Goal: Complete application form

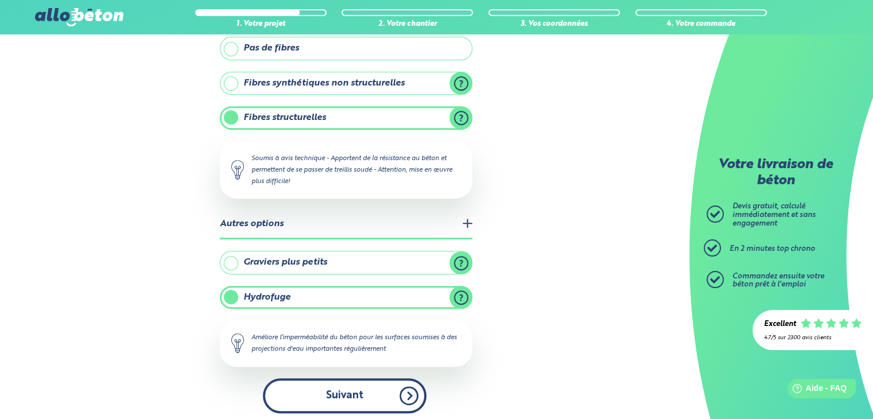
click at [298, 402] on button "Suivant" at bounding box center [345, 395] width 164 height 35
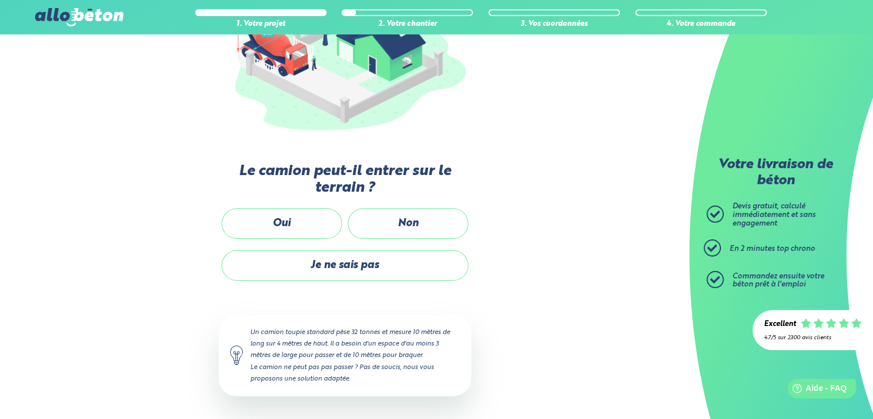
scroll to position [188, 0]
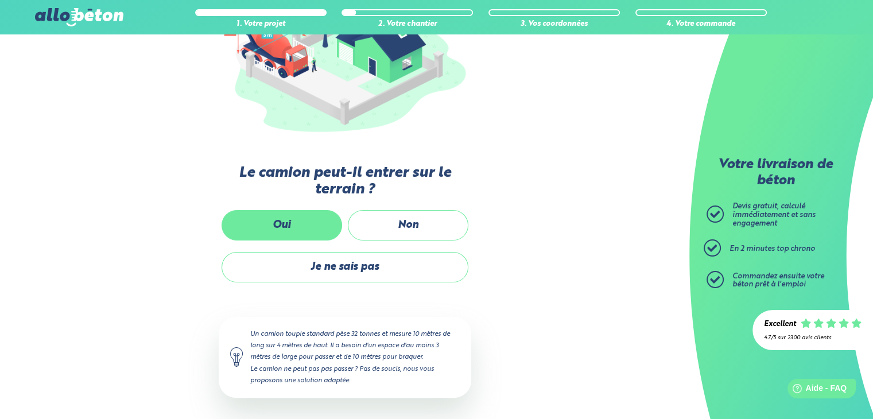
click at [319, 221] on label "Oui" at bounding box center [282, 225] width 121 height 30
click at [0, 0] on input "Oui" at bounding box center [0, 0] width 0 height 0
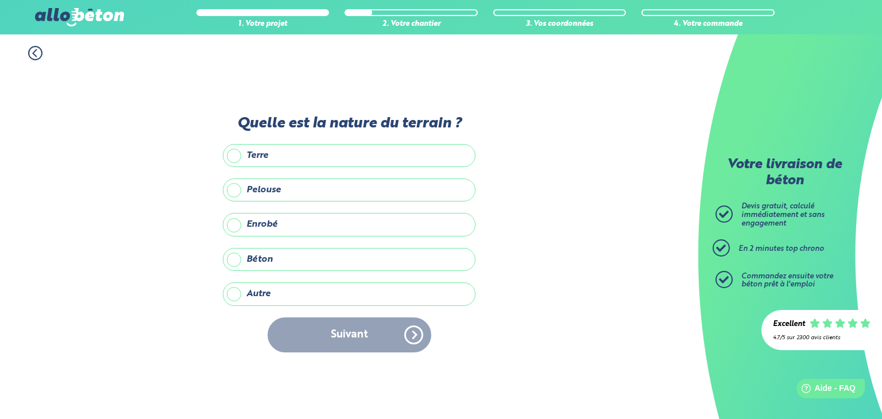
click at [232, 154] on label "Terre" at bounding box center [349, 155] width 253 height 23
click at [0, 0] on input "Terre" at bounding box center [0, 0] width 0 height 0
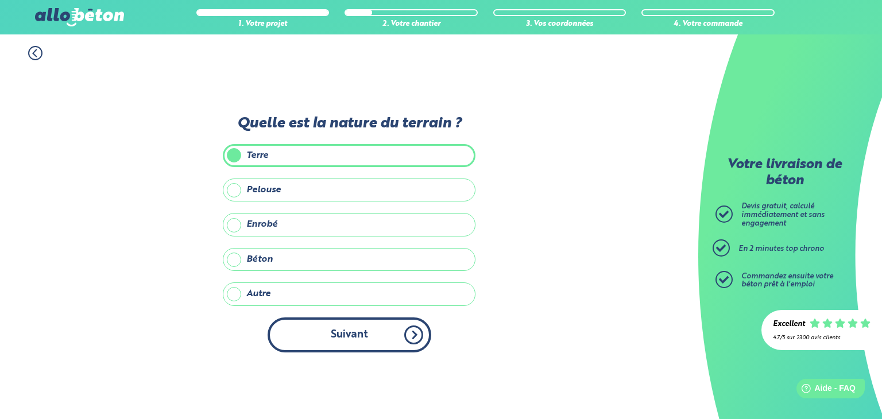
click at [319, 332] on button "Suivant" at bounding box center [349, 334] width 164 height 35
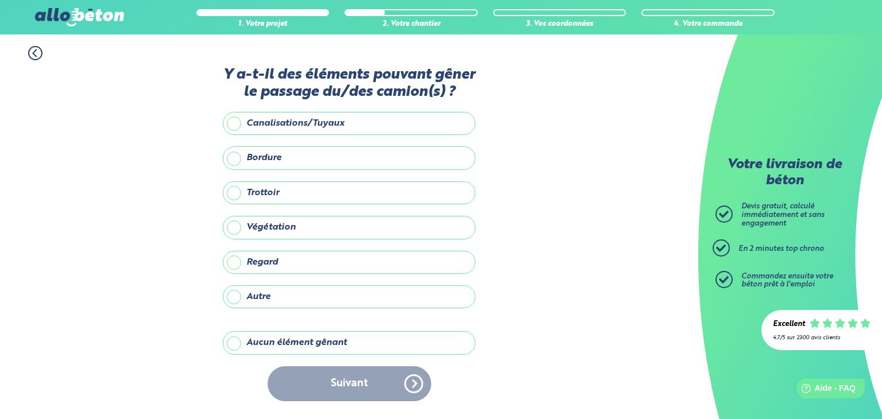
click at [251, 344] on label "Aucun élément gênant" at bounding box center [349, 342] width 253 height 23
click at [0, 0] on input "Aucun élément gênant" at bounding box center [0, 0] width 0 height 0
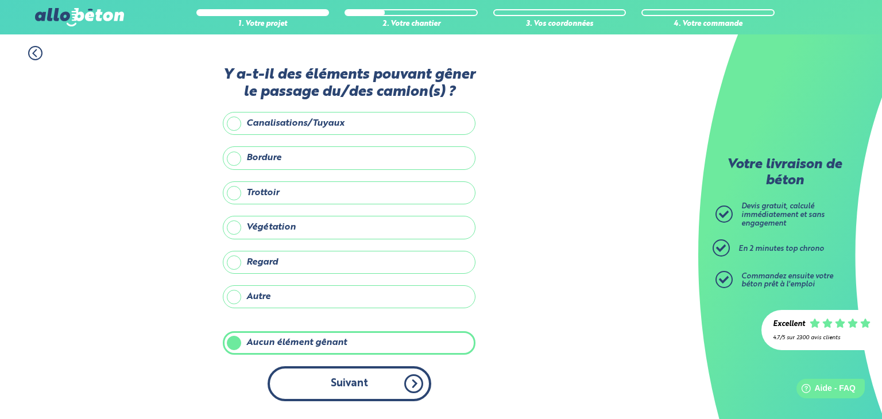
click at [354, 392] on button "Suivant" at bounding box center [349, 383] width 164 height 35
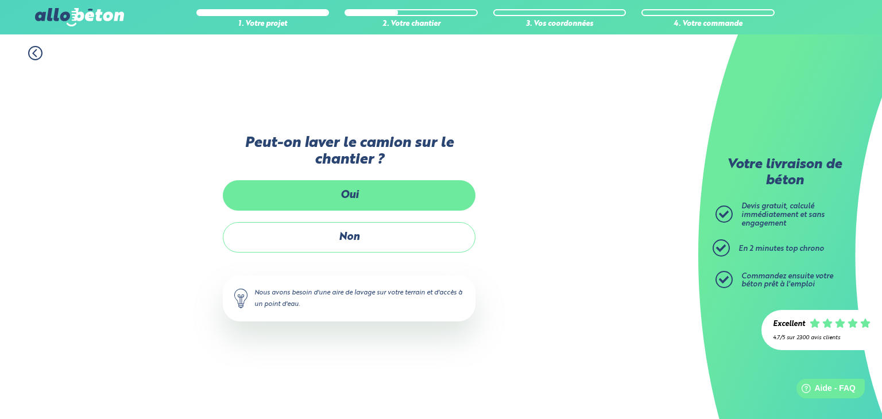
click at [383, 193] on label "Oui" at bounding box center [349, 195] width 253 height 30
click at [0, 0] on input "Oui" at bounding box center [0, 0] width 0 height 0
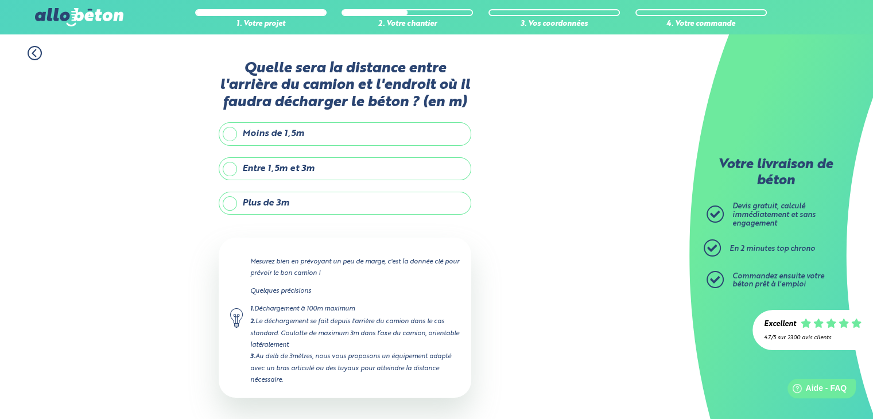
click at [243, 134] on label "Moins de 1,5m" at bounding box center [345, 133] width 253 height 23
click at [0, 0] on input "Moins de 1,5m" at bounding box center [0, 0] width 0 height 0
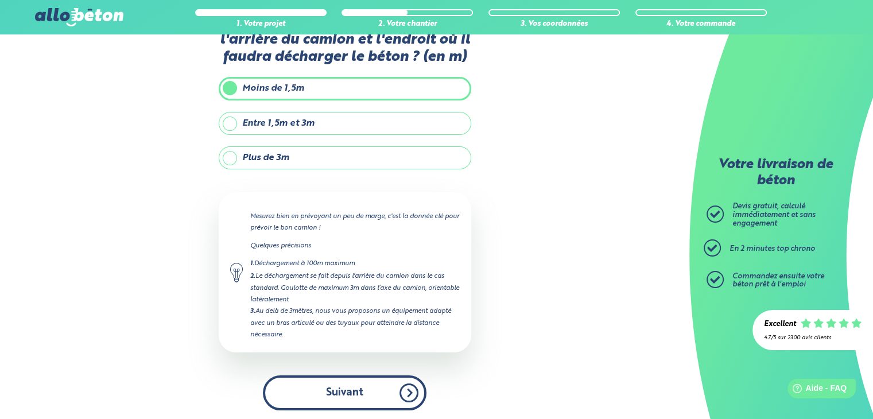
click at [339, 387] on button "Suivant" at bounding box center [345, 392] width 164 height 35
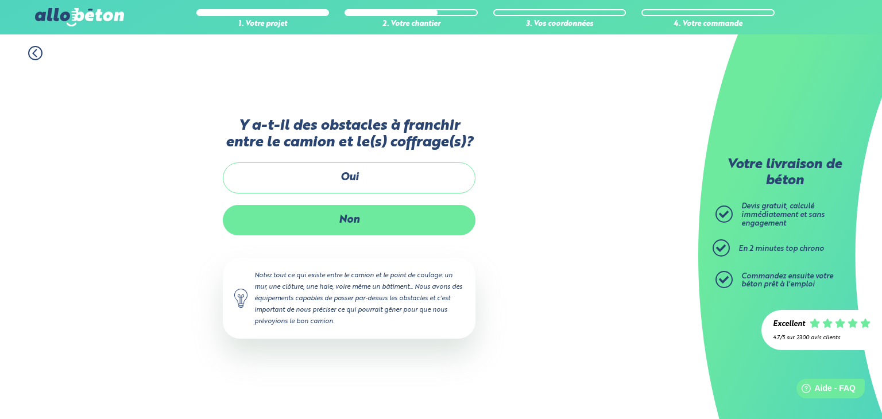
click at [349, 222] on label "Non" at bounding box center [349, 220] width 253 height 30
click at [0, 0] on input "Non" at bounding box center [0, 0] width 0 height 0
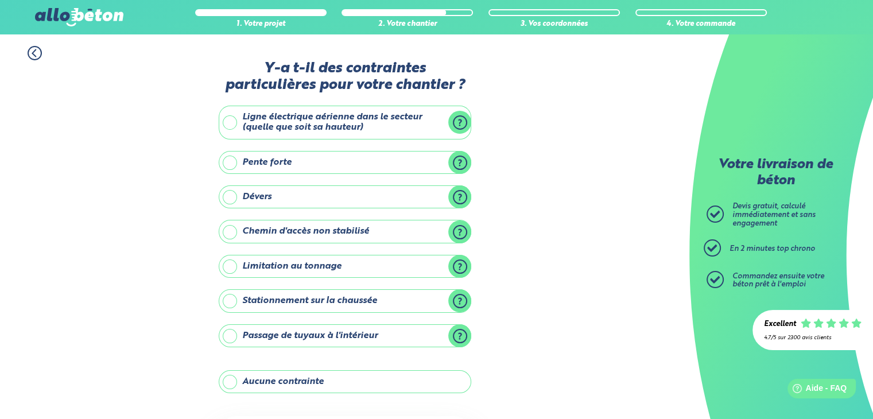
click at [262, 377] on label "Aucune contrainte" at bounding box center [345, 381] width 253 height 23
click at [0, 0] on input "Aucune contrainte" at bounding box center [0, 0] width 0 height 0
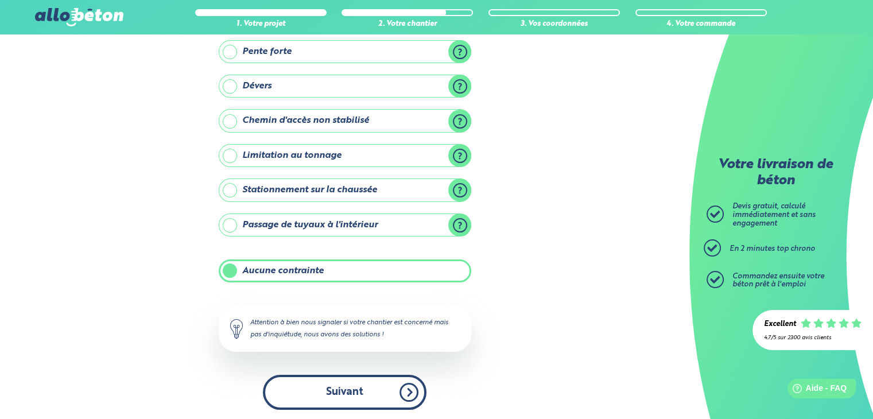
click at [310, 385] on button "Suivant" at bounding box center [345, 392] width 164 height 35
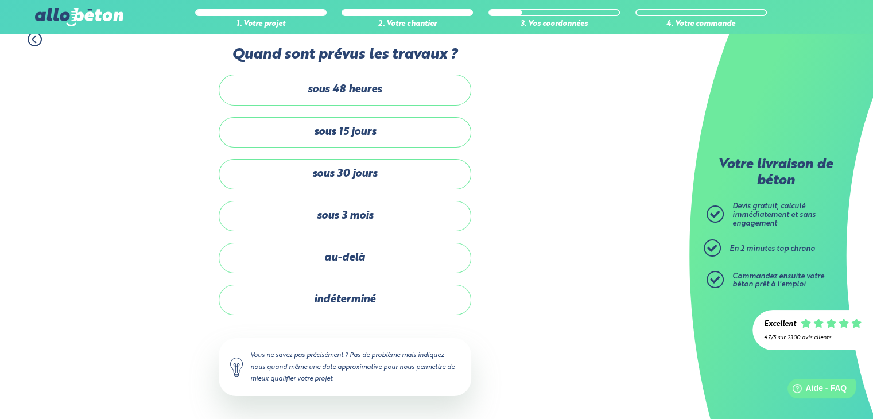
scroll to position [12, 0]
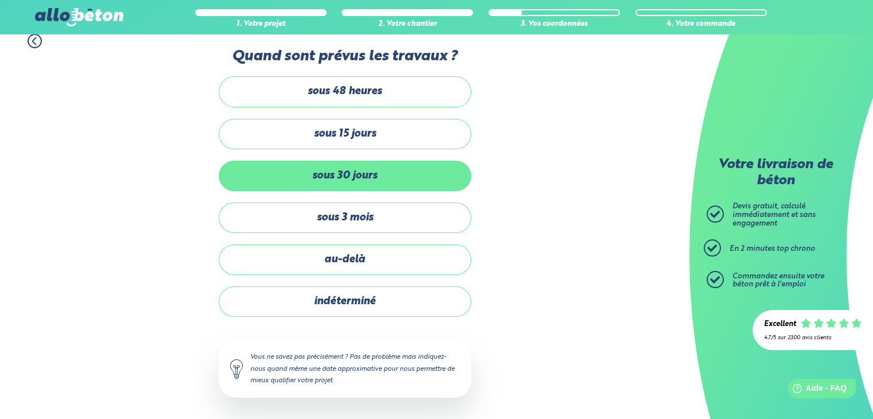
click at [339, 175] on label "sous 30 jours" at bounding box center [345, 176] width 253 height 30
click at [0, 0] on input "sous 30 jours" at bounding box center [0, 0] width 0 height 0
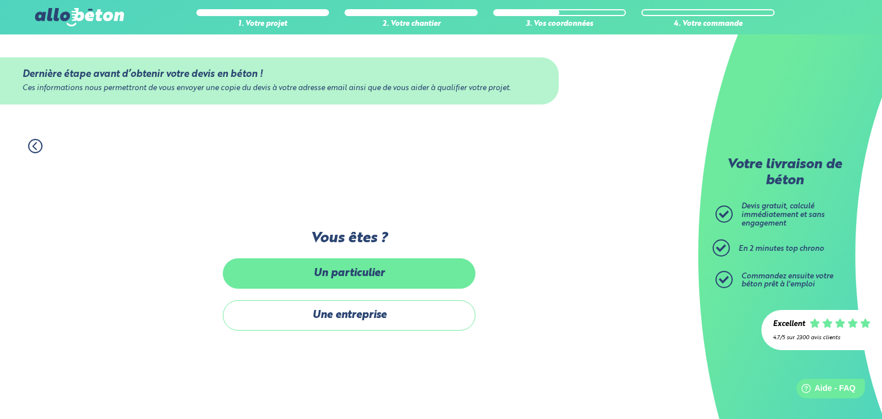
click at [355, 279] on label "Un particulier" at bounding box center [349, 273] width 253 height 30
click at [0, 0] on input "Un particulier" at bounding box center [0, 0] width 0 height 0
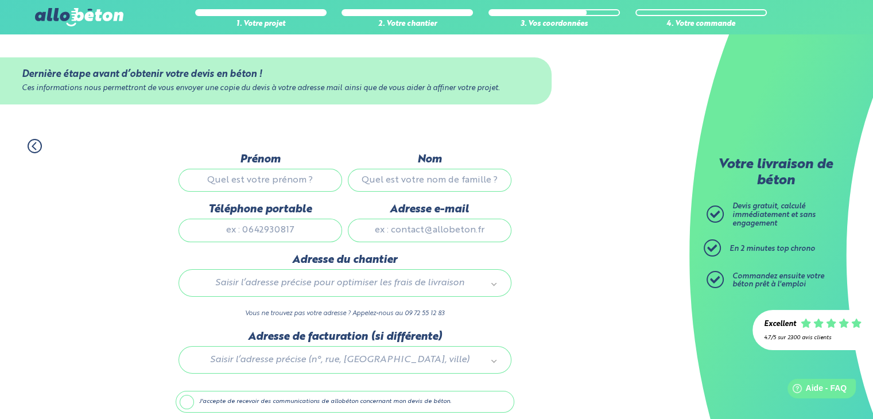
click at [255, 181] on input "Prénom" at bounding box center [261, 180] width 164 height 23
type input "[PERSON_NAME]"
click at [417, 172] on input "Nom" at bounding box center [430, 180] width 164 height 23
type input "liegerot"
click at [274, 228] on input "Téléphone portable" at bounding box center [261, 230] width 164 height 23
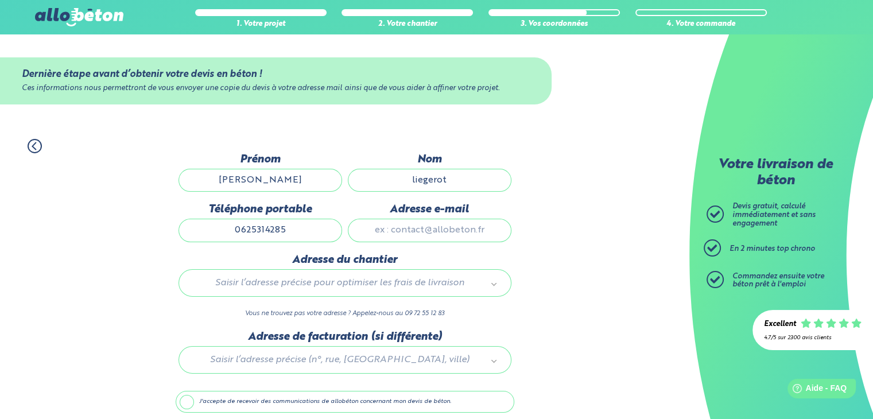
type input "0625314285"
click at [455, 230] on input "Adresse e-mail" at bounding box center [430, 230] width 164 height 23
type input "[EMAIL_ADDRESS][DOMAIN_NAME]"
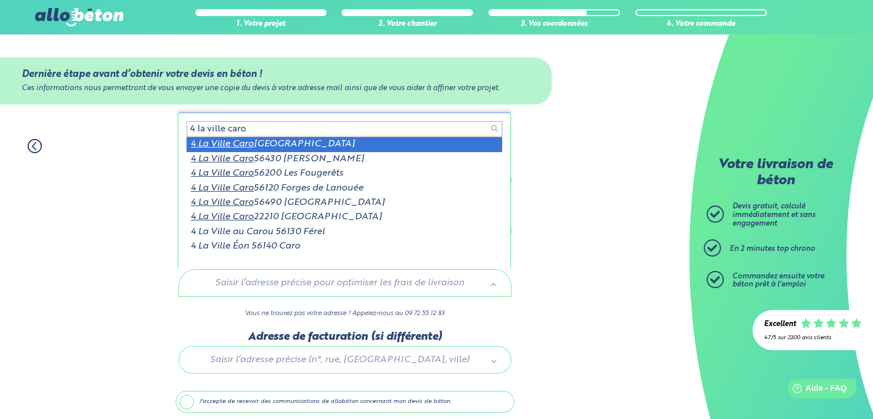
scroll to position [2, 0]
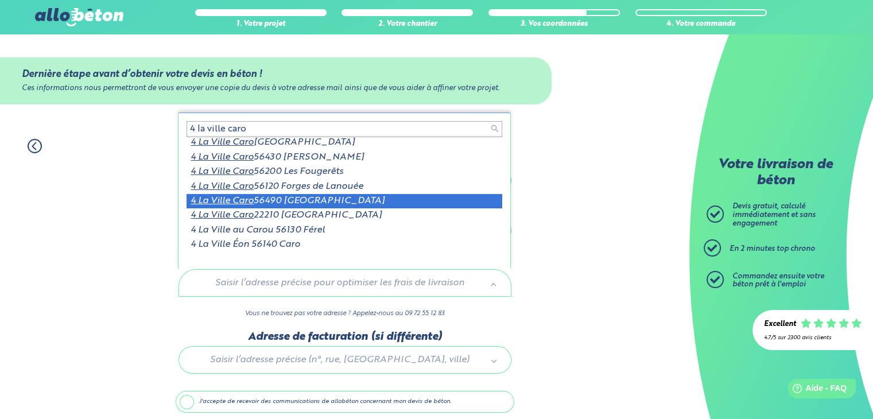
type input "4 la ville caro"
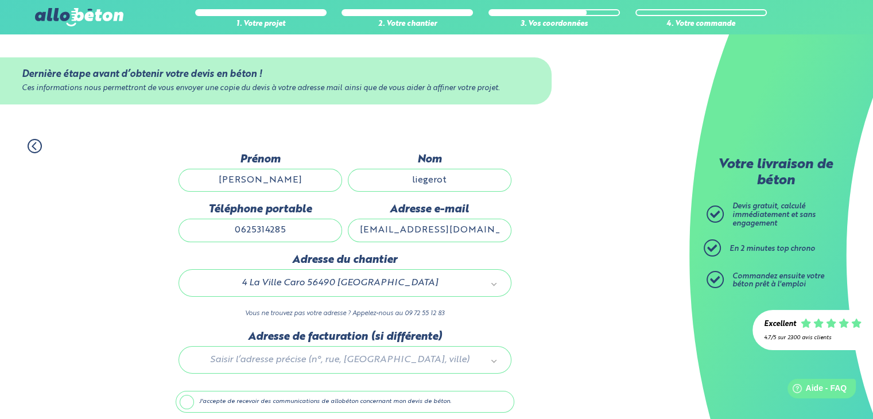
scroll to position [45, 0]
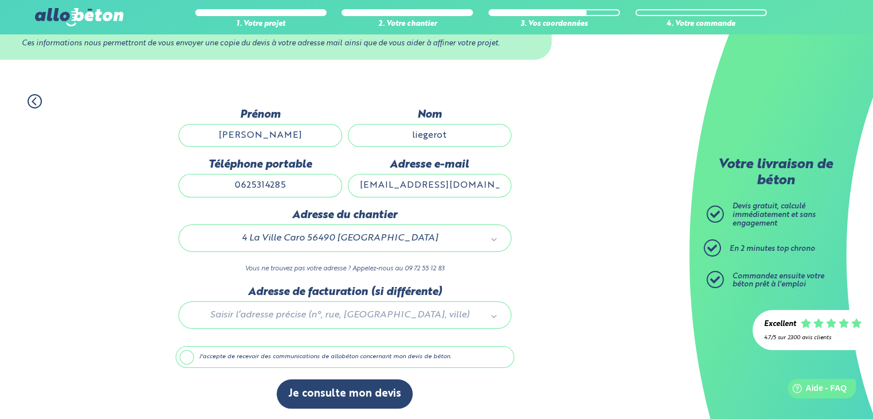
click at [187, 356] on label "J'accepte de recevoir des communications de allobéton concernant mon devis de b…" at bounding box center [345, 357] width 339 height 22
click at [0, 0] on input "J'accepte de recevoir des communications de allobéton concernant mon devis de b…" at bounding box center [0, 0] width 0 height 0
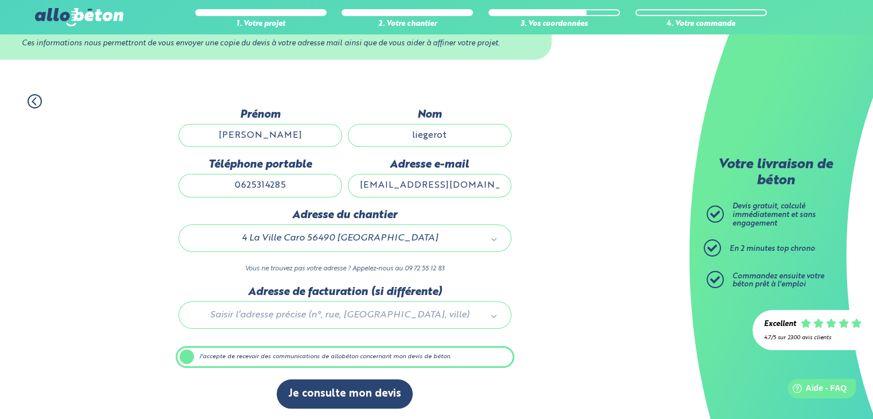
scroll to position [44, 0]
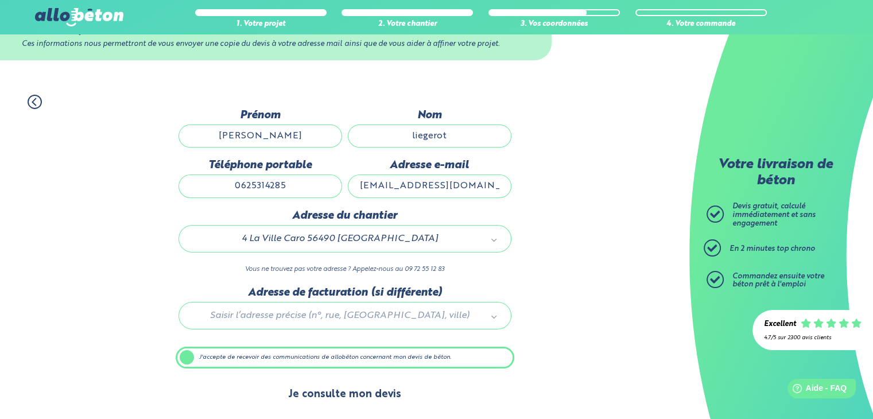
click at [342, 394] on button "Je consulte mon devis" at bounding box center [345, 394] width 136 height 29
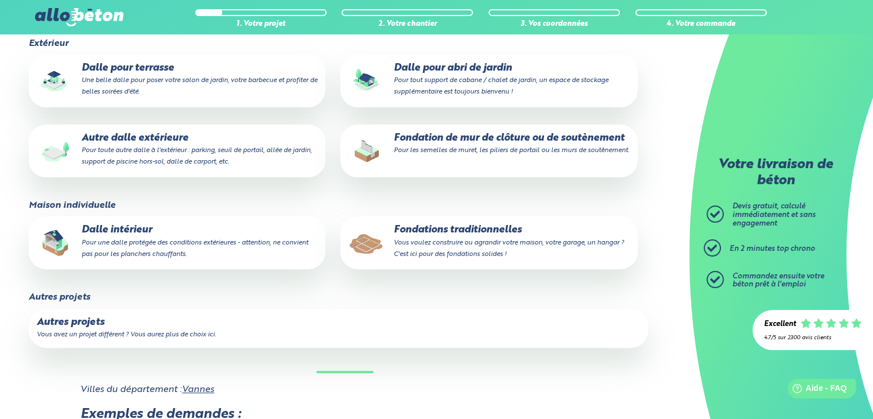
scroll to position [402, 0]
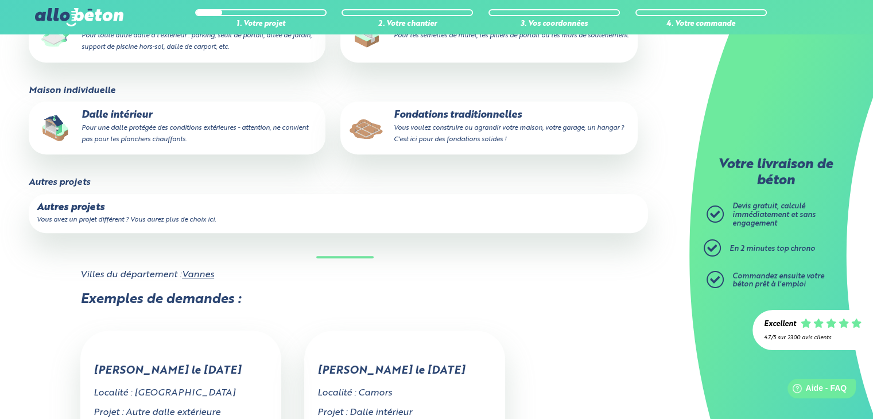
click at [158, 127] on small "Pour une dalle protégée des conditions extérieures - attention, ne convient pas…" at bounding box center [195, 134] width 227 height 18
click at [0, 0] on input "Dalle intérieur Pour une dalle protégée des conditions extérieures - attention,…" at bounding box center [0, 0] width 0 height 0
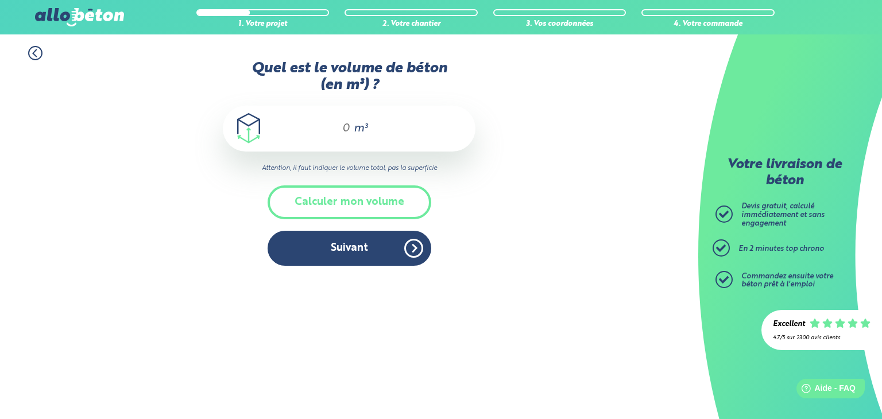
click at [349, 127] on input "Quel est le volume de béton (en m³) ?" at bounding box center [341, 129] width 20 height 14
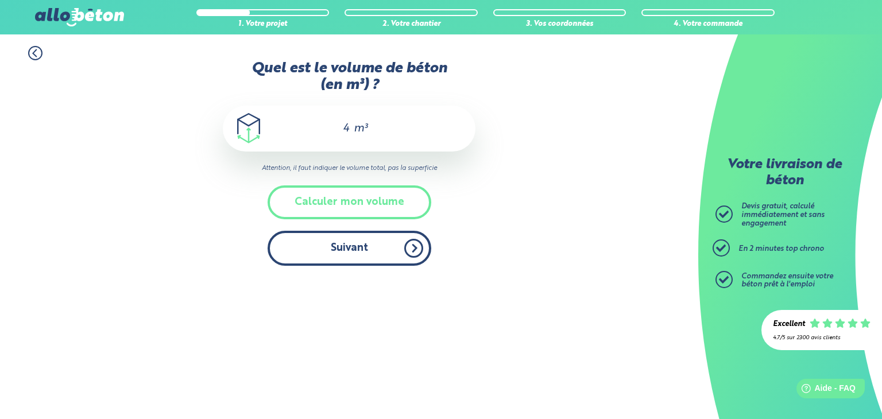
type input "4"
click at [343, 251] on button "Suivant" at bounding box center [349, 248] width 164 height 35
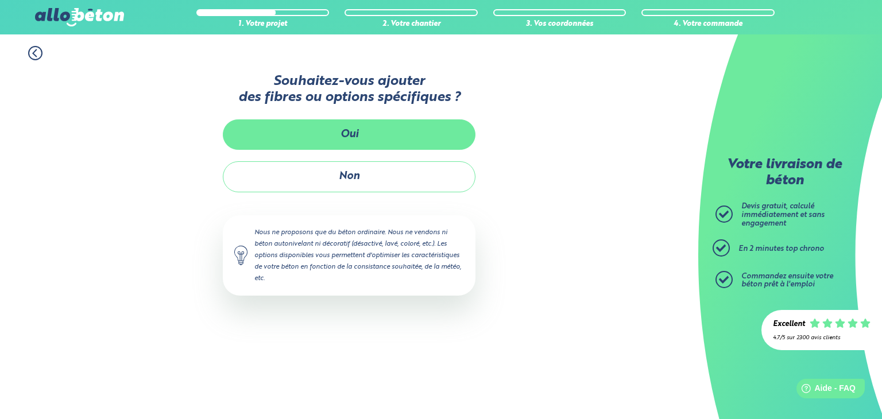
click at [350, 134] on button "Oui" at bounding box center [349, 134] width 253 height 30
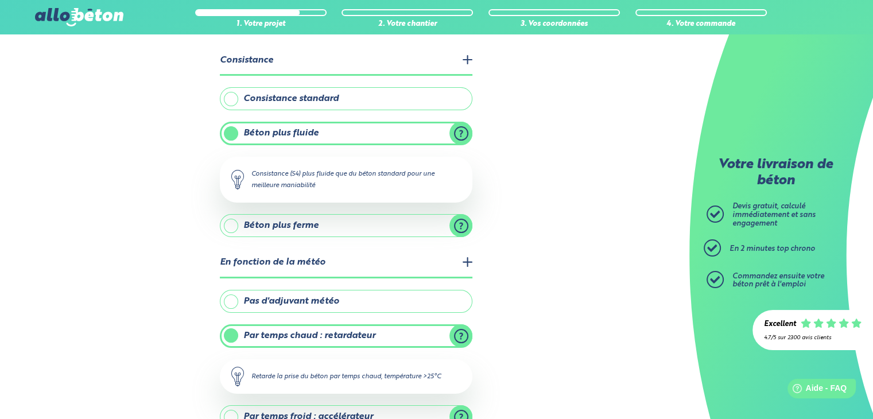
scroll to position [172, 0]
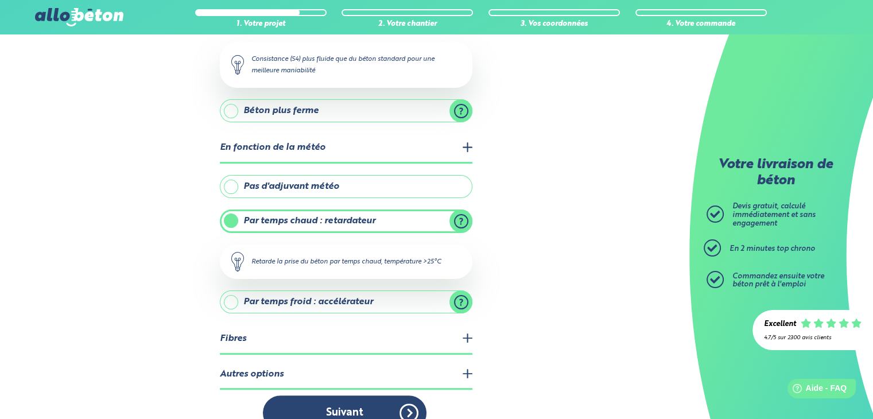
click at [333, 186] on label "Pas d'adjuvant météo" at bounding box center [346, 186] width 253 height 23
click at [0, 0] on input "Pas d'adjuvant météo" at bounding box center [0, 0] width 0 height 0
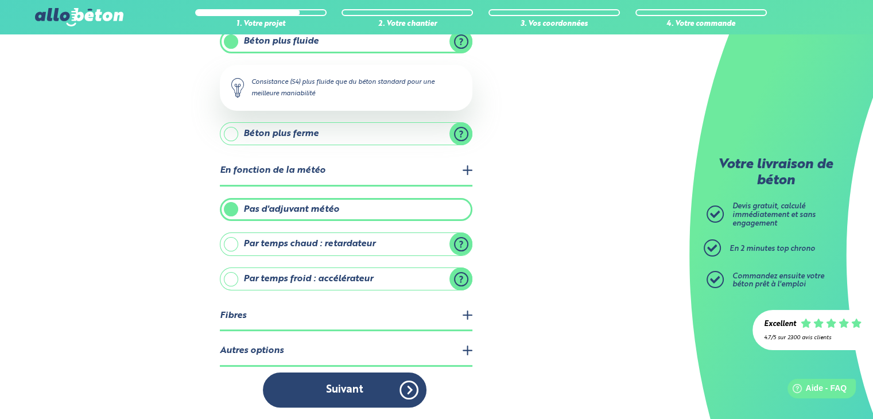
scroll to position [146, 0]
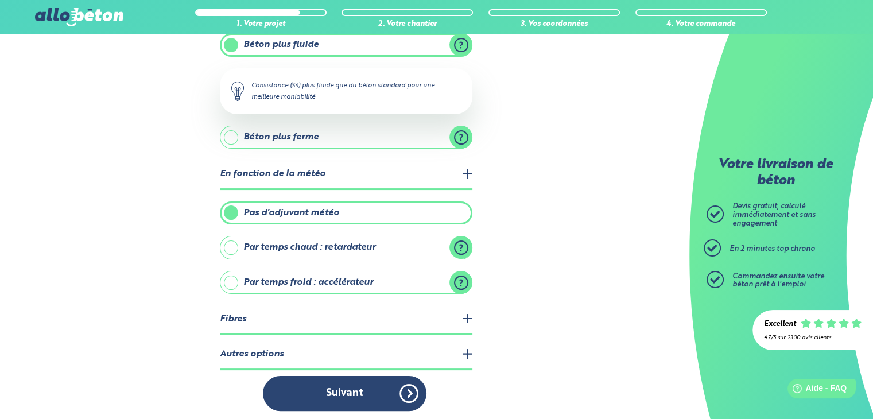
click at [310, 310] on legend "Fibres" at bounding box center [346, 319] width 253 height 29
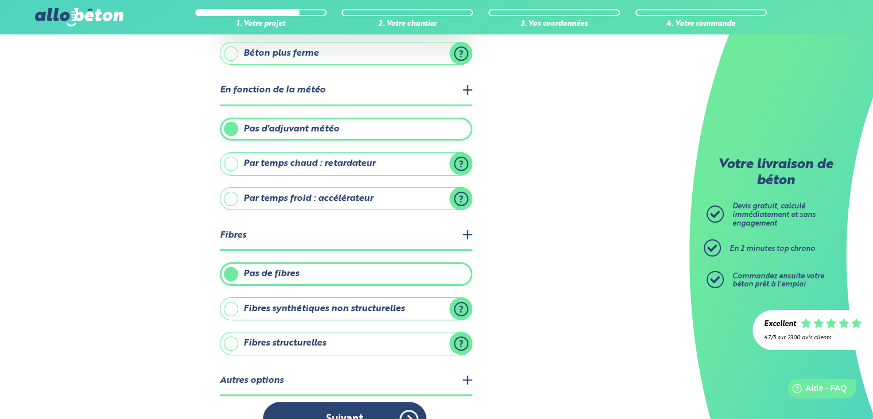
scroll to position [254, 0]
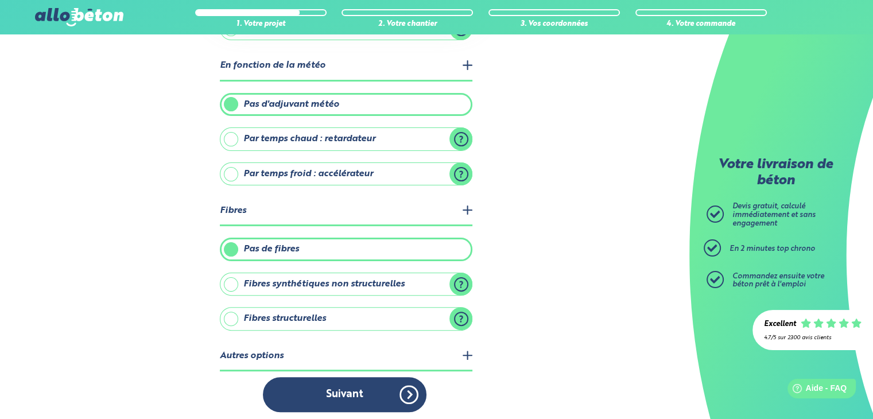
click at [311, 320] on label "Fibres structurelles" at bounding box center [346, 318] width 253 height 23
click at [0, 0] on input "Fibres structurelles" at bounding box center [0, 0] width 0 height 0
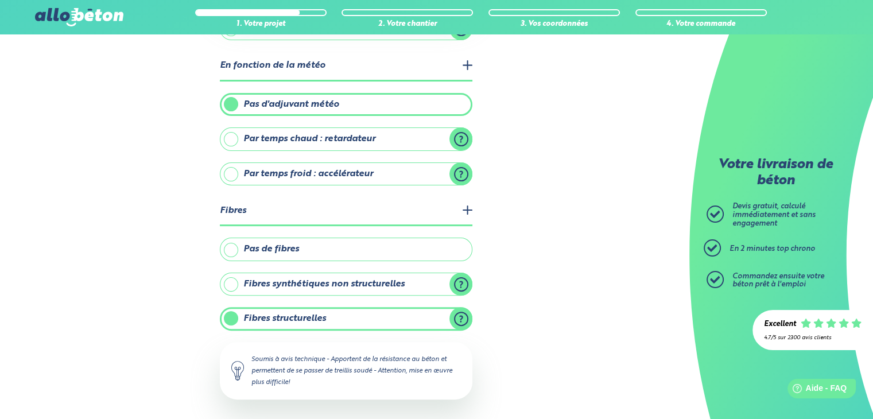
scroll to position [324, 0]
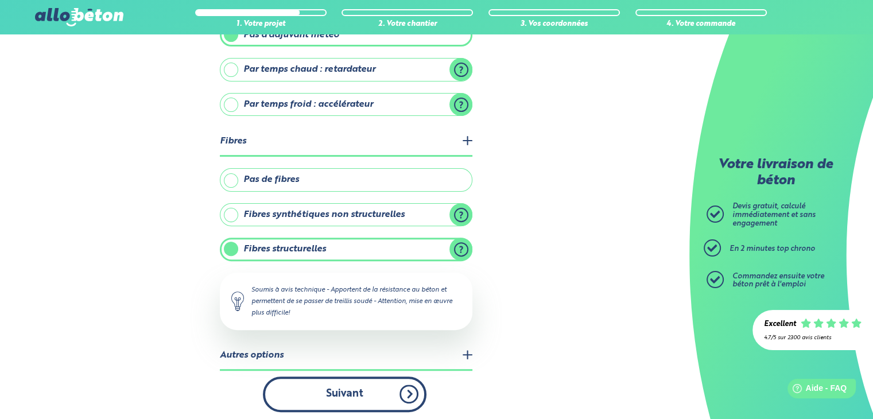
click at [360, 384] on button "Suivant" at bounding box center [345, 394] width 164 height 35
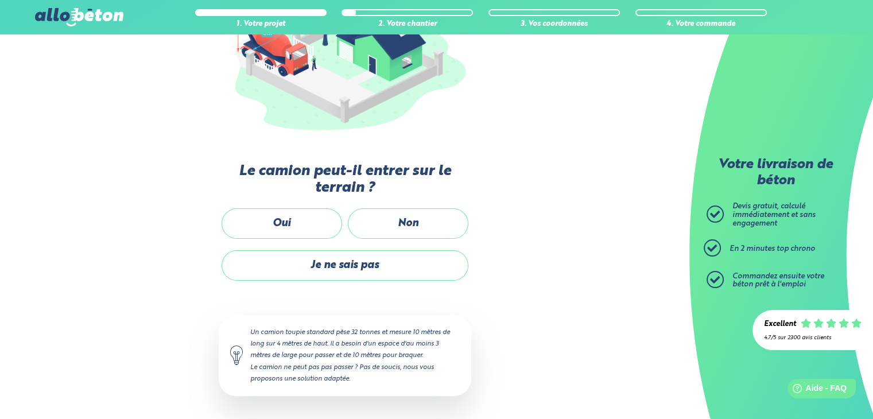
scroll to position [188, 0]
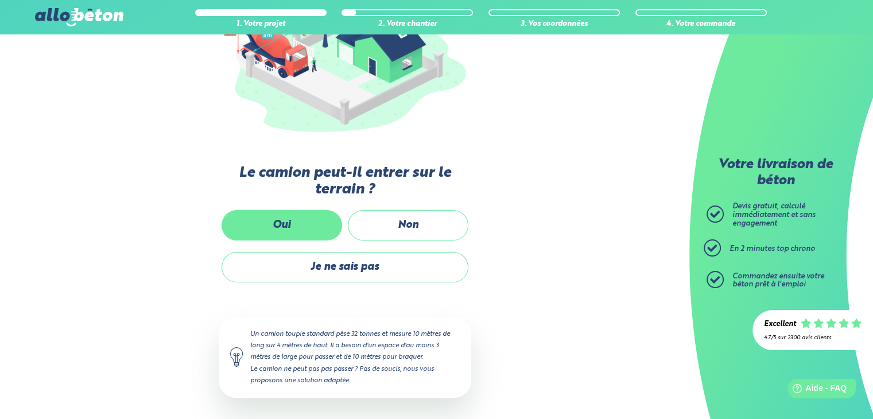
click at [265, 226] on label "Oui" at bounding box center [282, 225] width 121 height 30
click at [0, 0] on input "Oui" at bounding box center [0, 0] width 0 height 0
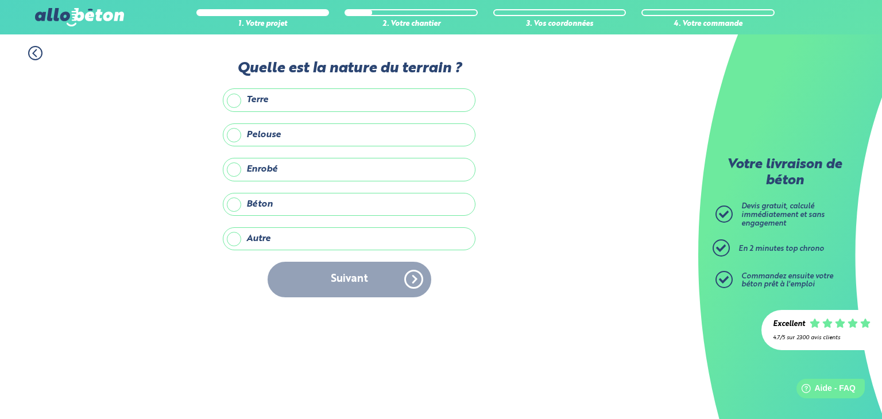
click at [274, 104] on label "Terre" at bounding box center [349, 99] width 253 height 23
click at [0, 0] on input "Terre" at bounding box center [0, 0] width 0 height 0
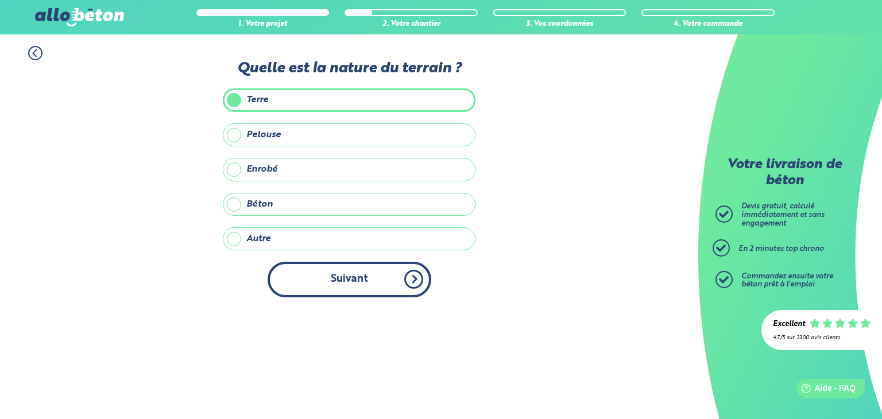
click at [328, 278] on button "Suivant" at bounding box center [349, 279] width 164 height 35
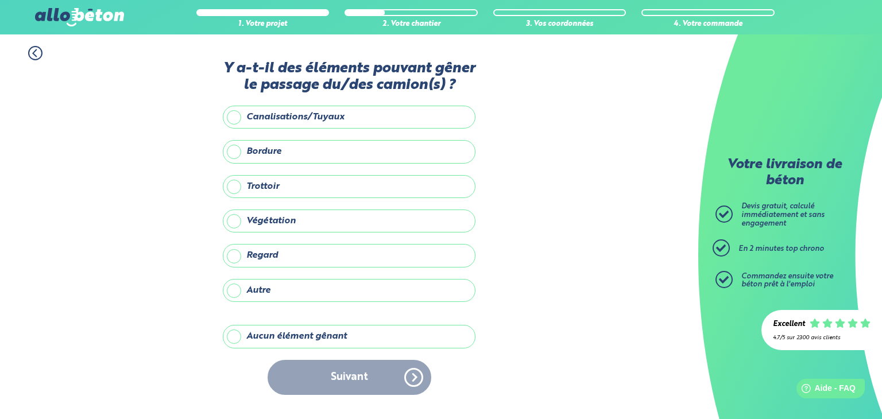
click at [262, 339] on label "Aucun élément gênant" at bounding box center [349, 336] width 253 height 23
click at [0, 0] on input "Aucun élément gênant" at bounding box center [0, 0] width 0 height 0
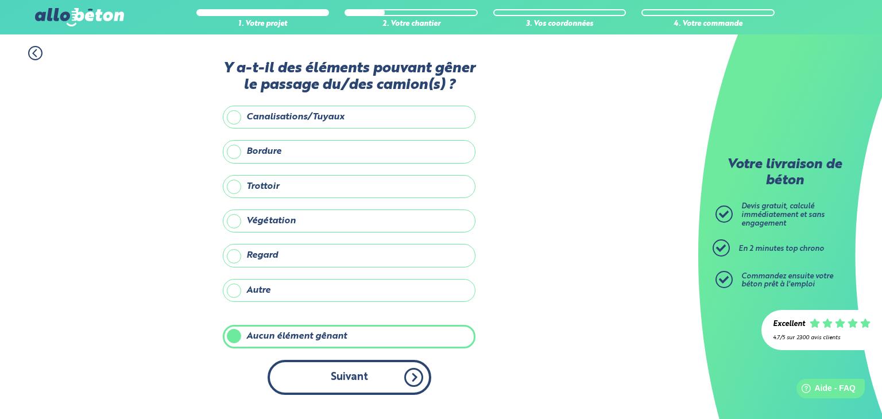
click at [315, 365] on button "Suivant" at bounding box center [349, 377] width 164 height 35
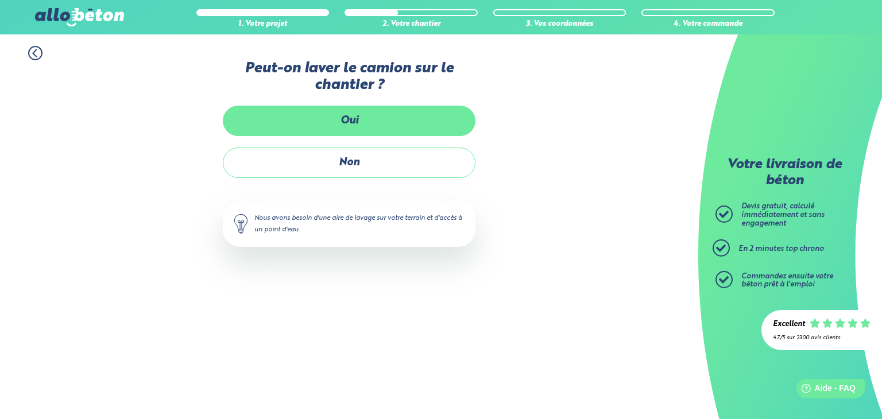
click at [338, 110] on label "Oui" at bounding box center [349, 121] width 253 height 30
click at [0, 0] on input "Oui" at bounding box center [0, 0] width 0 height 0
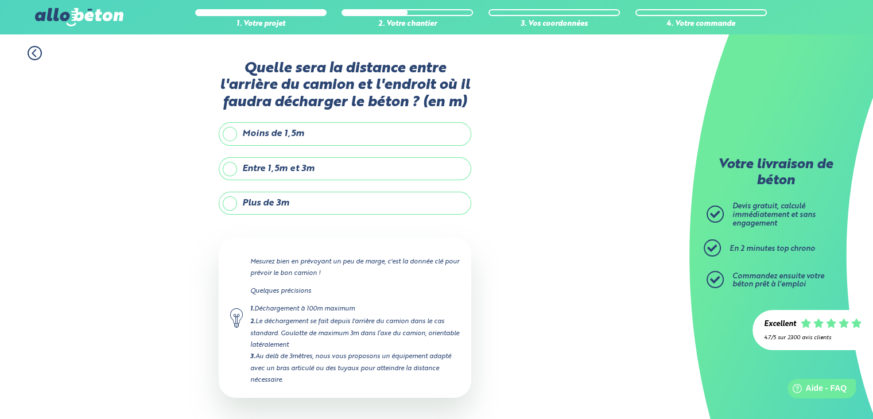
click at [284, 131] on label "Moins de 1,5m" at bounding box center [345, 133] width 253 height 23
click at [0, 0] on input "Moins de 1,5m" at bounding box center [0, 0] width 0 height 0
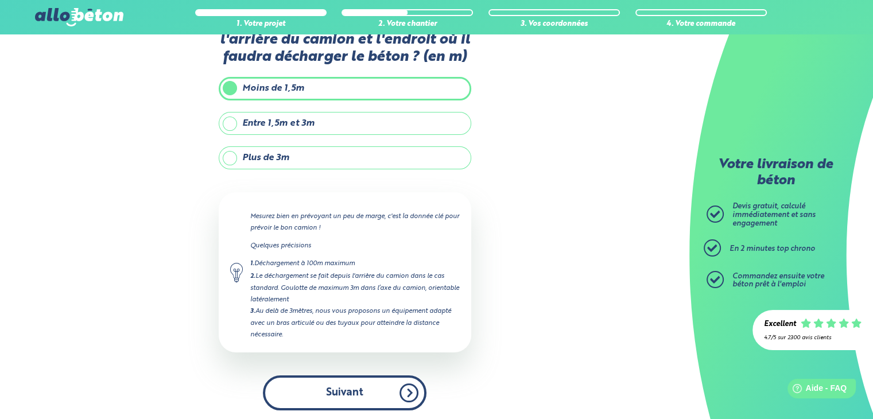
click at [336, 391] on button "Suivant" at bounding box center [345, 392] width 164 height 35
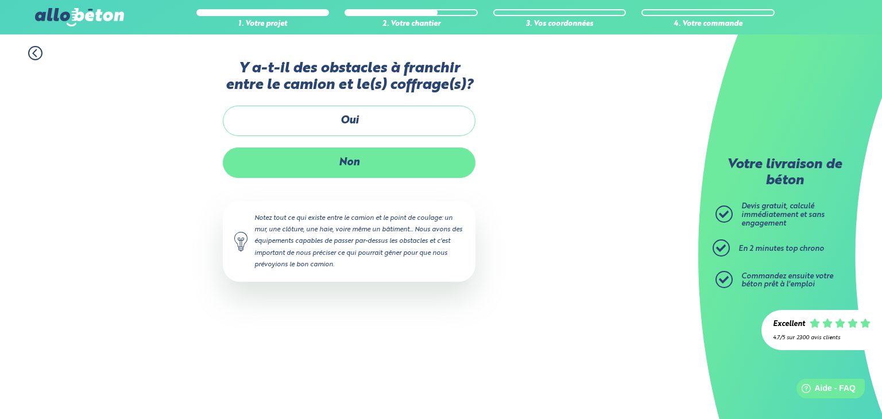
click at [340, 161] on label "Non" at bounding box center [349, 163] width 253 height 30
click at [0, 0] on input "Non" at bounding box center [0, 0] width 0 height 0
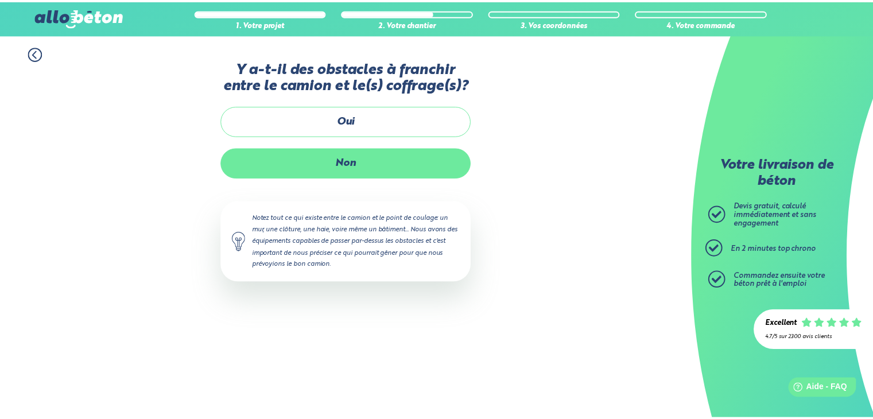
scroll to position [111, 0]
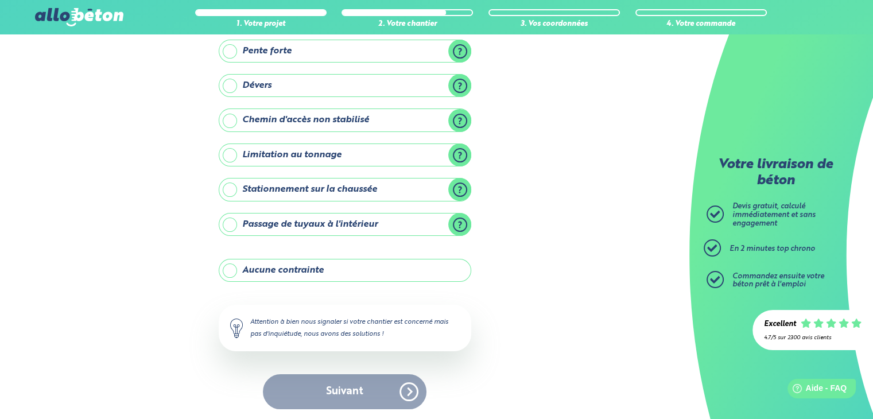
click at [320, 268] on label "Aucune contrainte" at bounding box center [345, 270] width 253 height 23
click at [0, 0] on input "Aucune contrainte" at bounding box center [0, 0] width 0 height 0
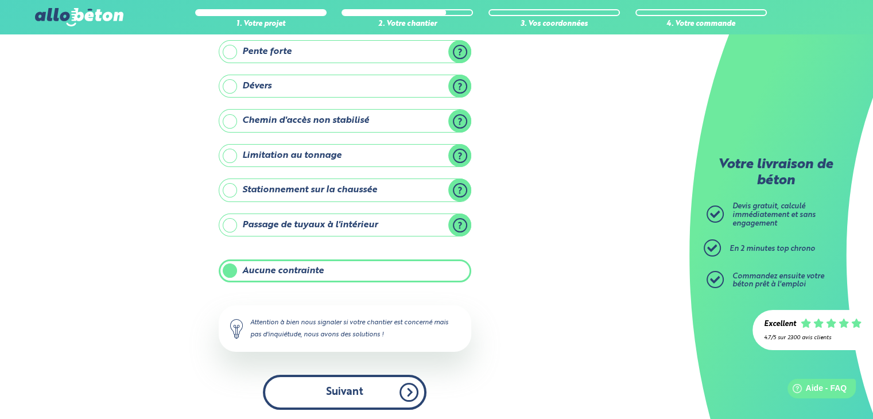
click at [343, 389] on button "Suivant" at bounding box center [345, 392] width 164 height 35
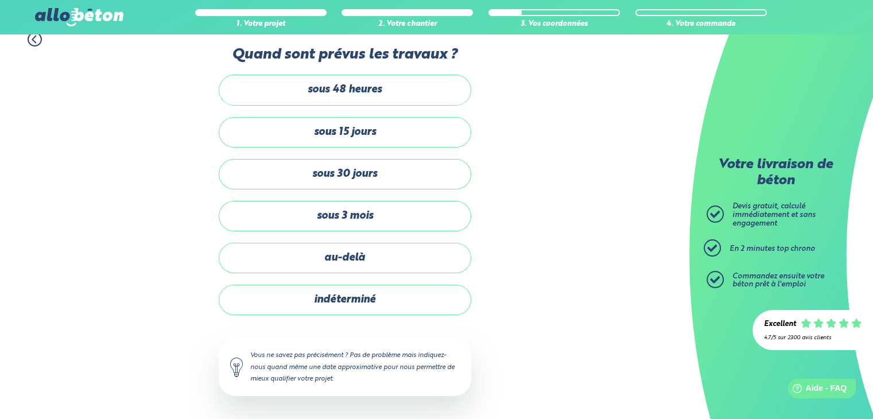
scroll to position [12, 0]
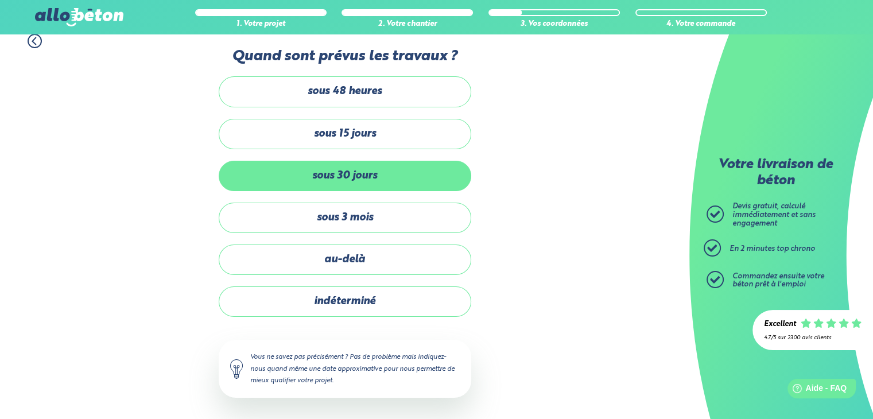
click at [351, 181] on label "sous 30 jours" at bounding box center [345, 176] width 253 height 30
click at [0, 0] on input "sous 30 jours" at bounding box center [0, 0] width 0 height 0
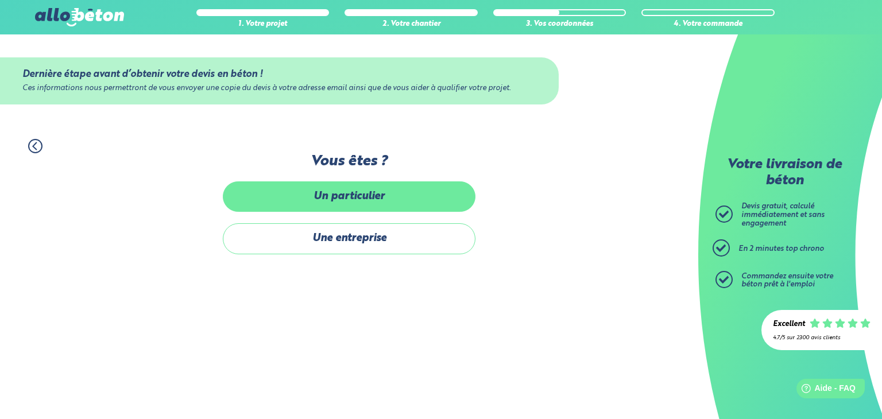
click at [364, 199] on label "Un particulier" at bounding box center [349, 196] width 253 height 30
click at [0, 0] on input "Un particulier" at bounding box center [0, 0] width 0 height 0
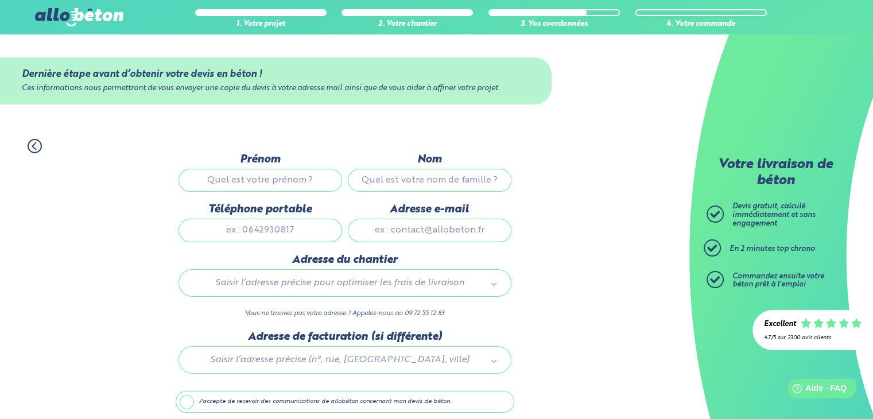
click at [263, 177] on input "Prénom" at bounding box center [261, 180] width 164 height 23
type input "[PERSON_NAME]"
click at [406, 172] on input "Nom" at bounding box center [430, 180] width 164 height 23
type input "liegerot"
click at [216, 230] on input "Téléphone portable" at bounding box center [261, 230] width 164 height 23
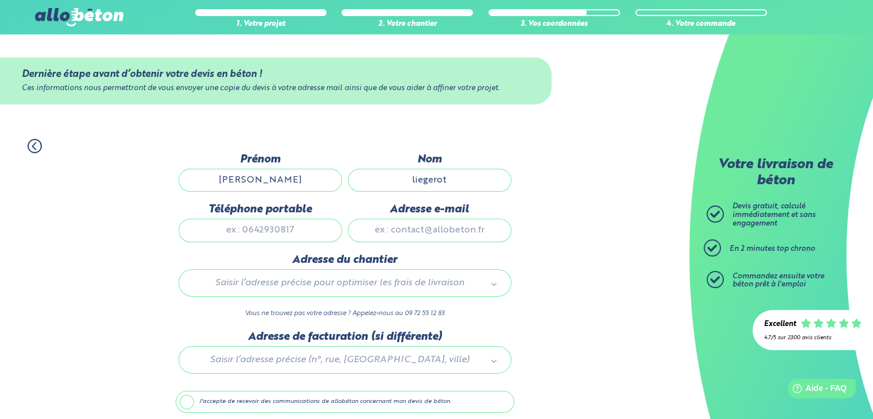
type input "0625314285"
click at [388, 228] on input "Adresse e-mail" at bounding box center [430, 230] width 164 height 23
type input "[EMAIL_ADDRESS][DOMAIN_NAME]"
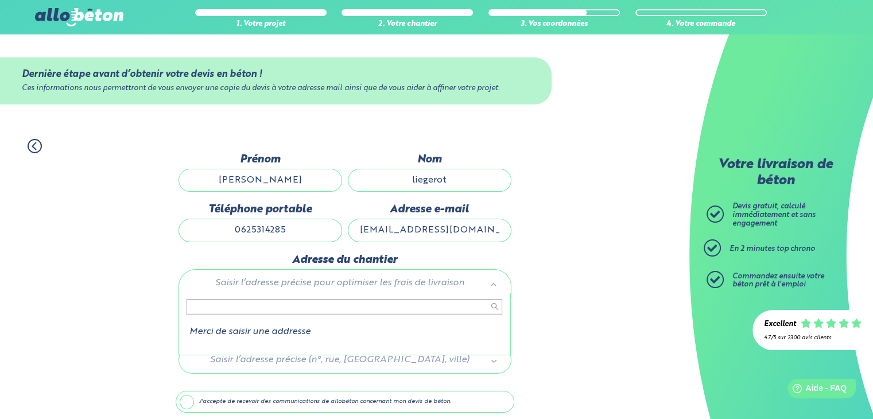
click at [262, 305] on input "text" at bounding box center [345, 307] width 316 height 16
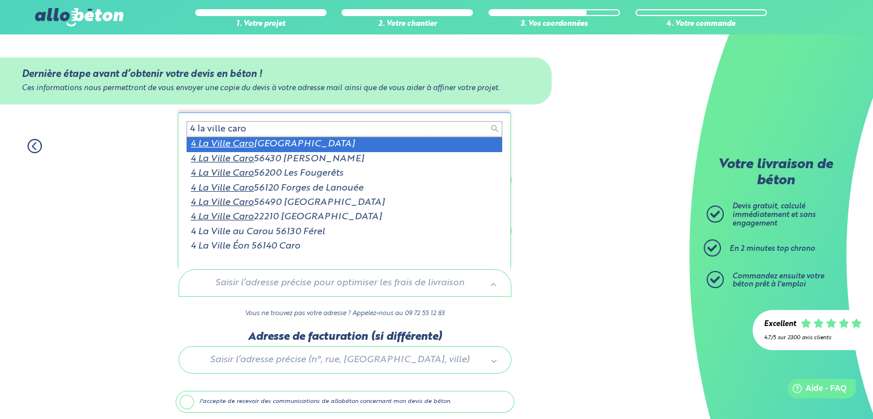
scroll to position [2, 0]
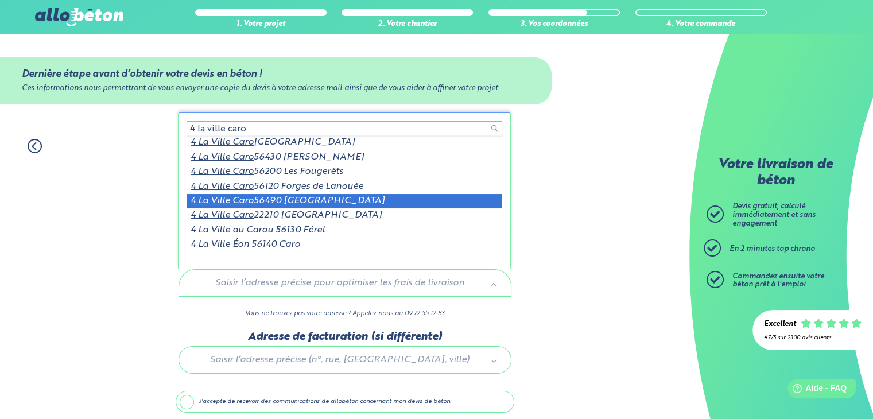
type input "4 la ville caro"
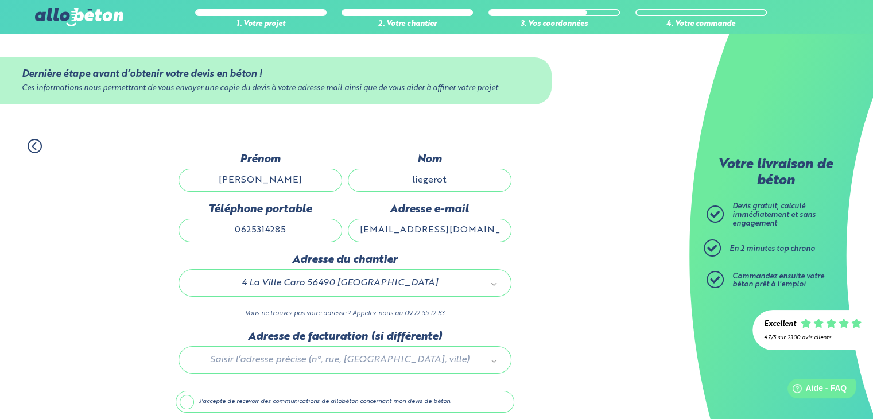
scroll to position [45, 0]
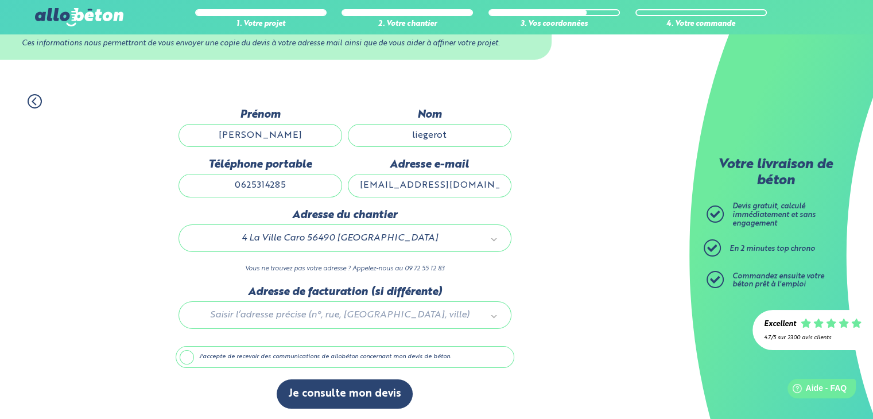
click at [197, 358] on label "J'accepte de recevoir des communications de allobéton concernant mon devis de b…" at bounding box center [345, 357] width 339 height 22
click at [0, 0] on input "J'accepte de recevoir des communications de allobéton concernant mon devis de b…" at bounding box center [0, 0] width 0 height 0
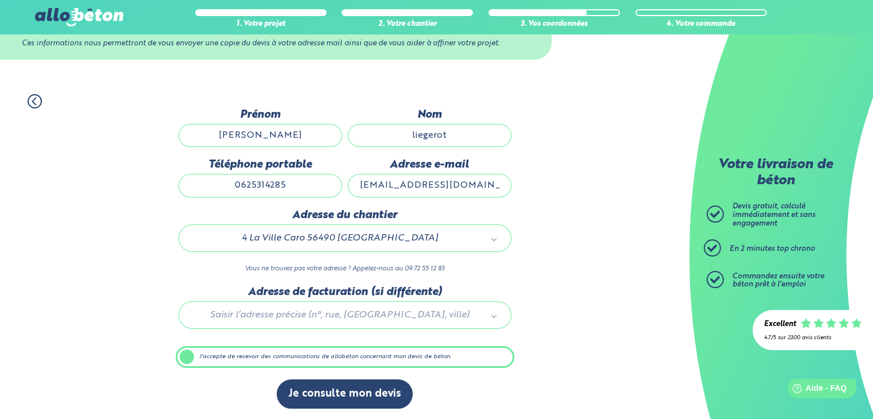
scroll to position [44, 0]
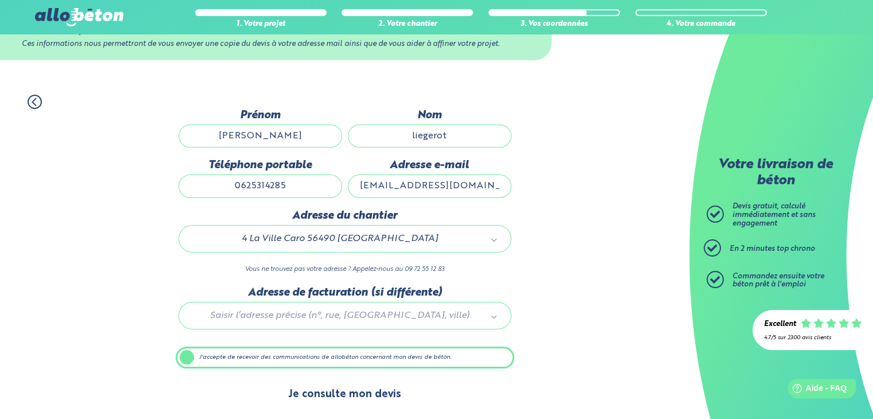
click at [335, 400] on button "Je consulte mon devis" at bounding box center [345, 394] width 136 height 29
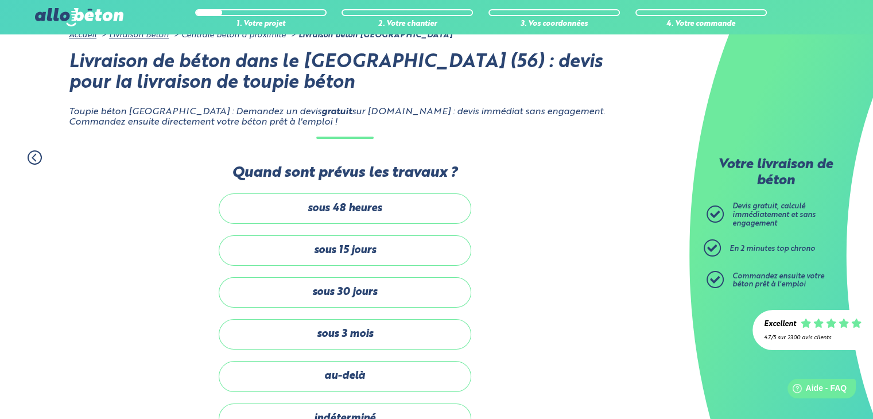
scroll to position [111, 0]
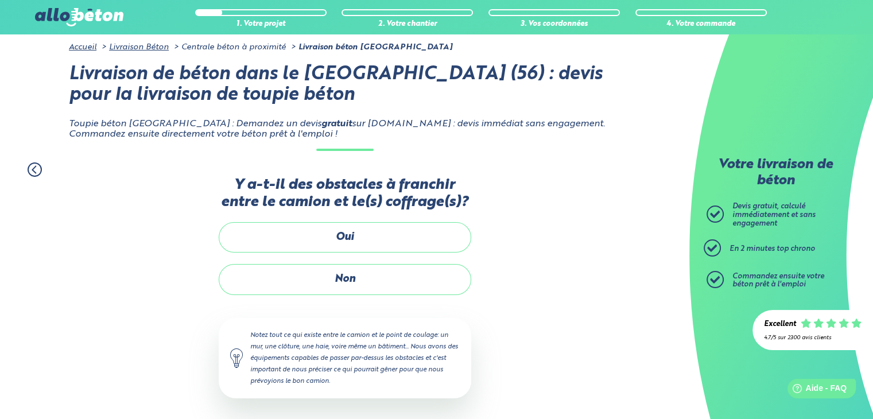
scroll to position [45, 0]
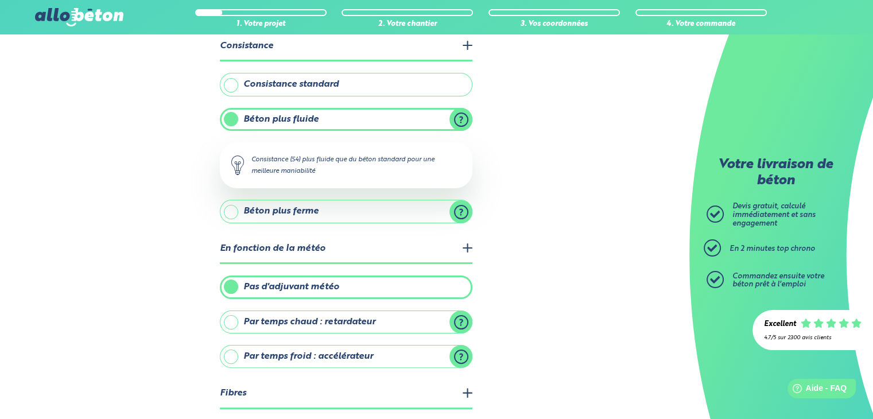
scroll to position [324, 0]
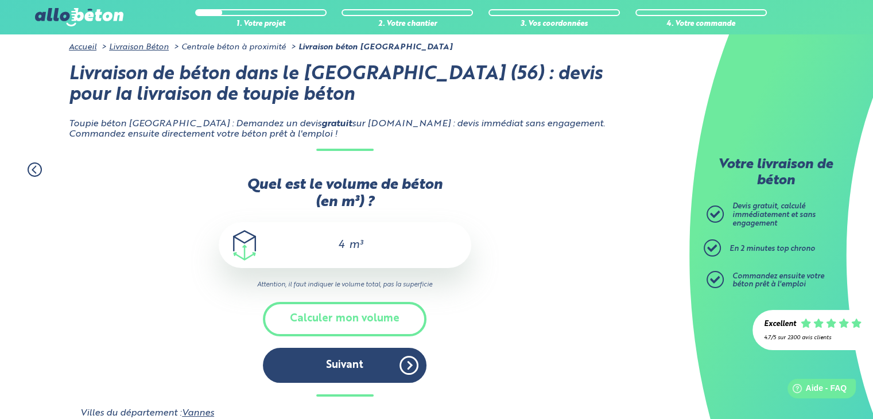
scroll to position [402, 0]
